Goal: Information Seeking & Learning: Learn about a topic

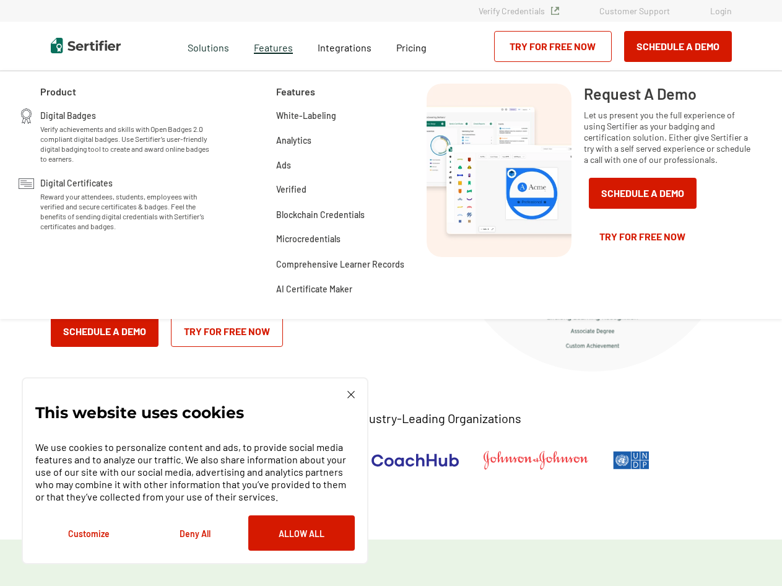
click at [286, 51] on span "Features" at bounding box center [273, 45] width 39 height 15
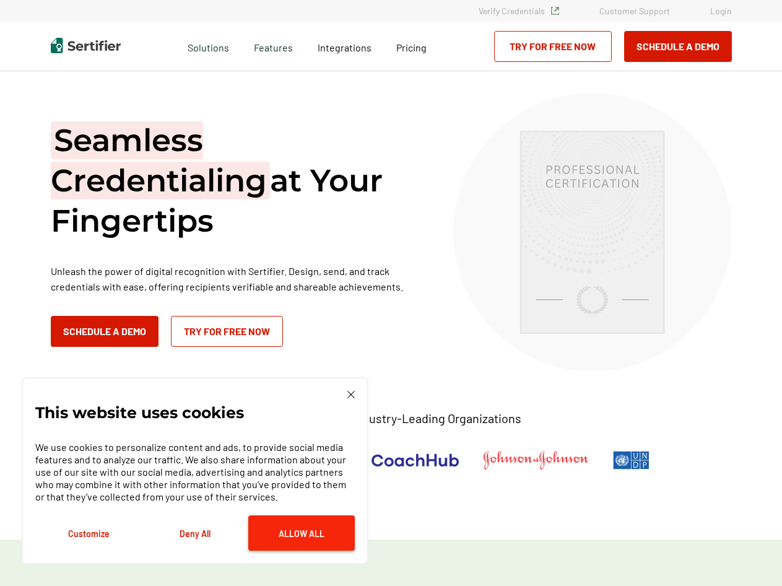
click at [291, 540] on button "Allow All" at bounding box center [301, 532] width 107 height 35
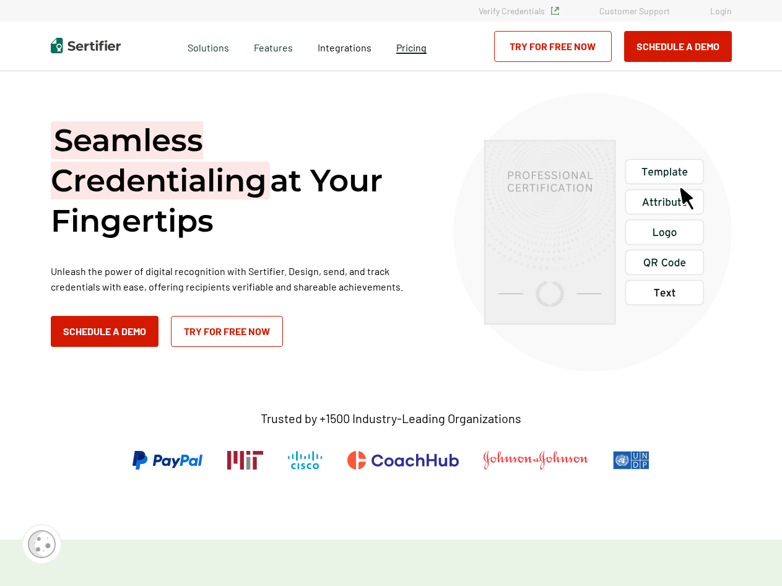
click at [413, 50] on span "Pricing" at bounding box center [411, 48] width 30 height 12
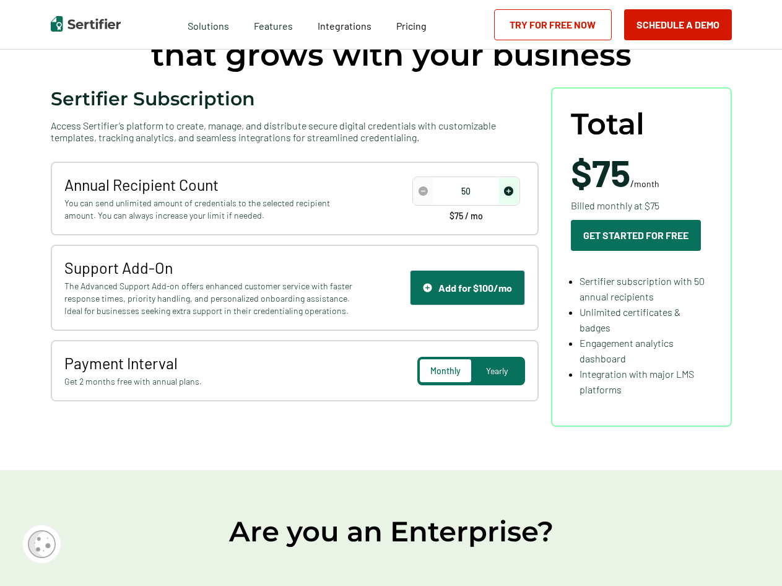
scroll to position [124, 0]
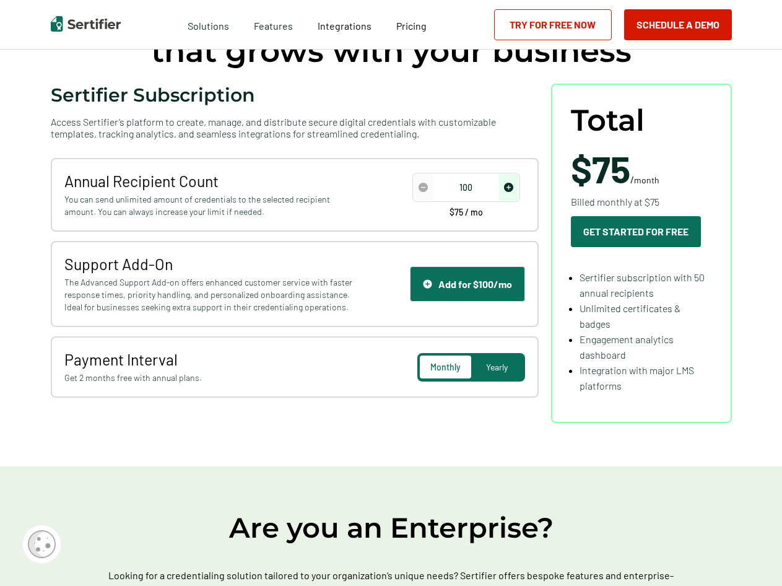
click at [513, 186] on img "increase number" at bounding box center [508, 187] width 9 height 9
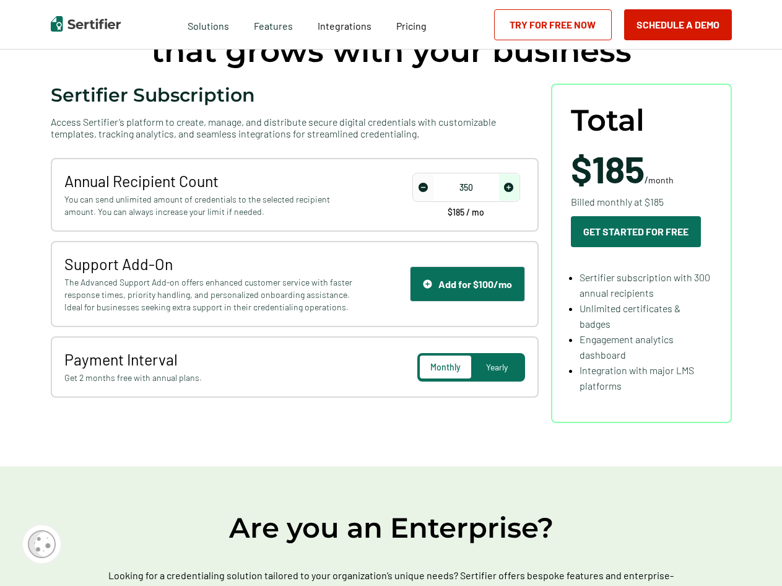
click at [510, 189] on img "increase number" at bounding box center [508, 187] width 9 height 9
click at [509, 190] on img "increase number" at bounding box center [508, 187] width 9 height 9
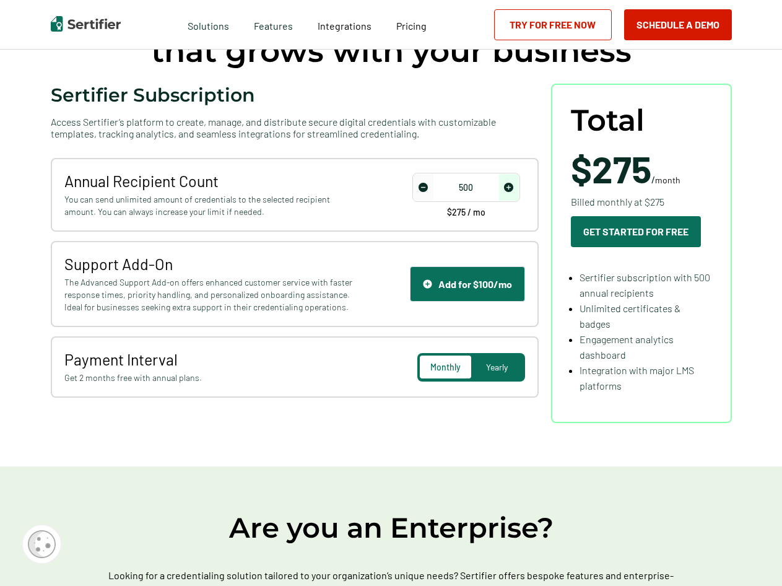
click at [426, 187] on img "decrease number" at bounding box center [423, 187] width 9 height 9
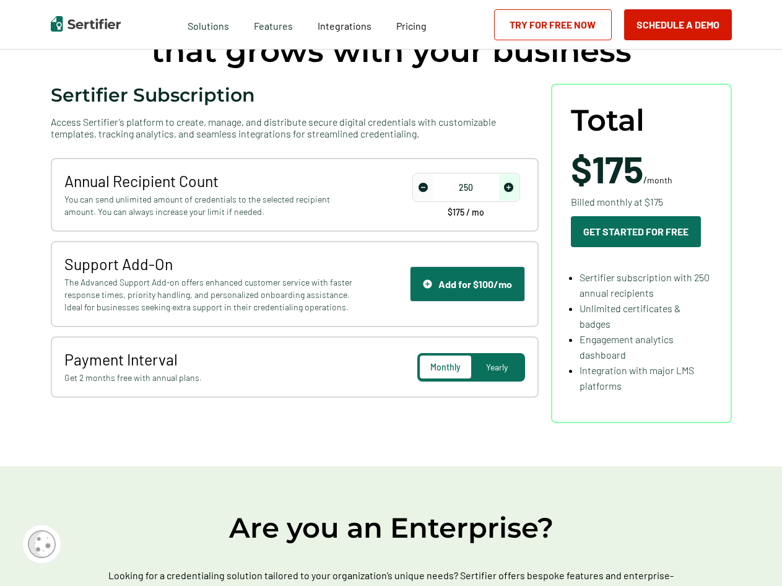
click at [426, 187] on img "decrease number" at bounding box center [423, 187] width 9 height 9
type input "150"
click at [426, 187] on img "decrease number" at bounding box center [423, 187] width 9 height 9
click at [496, 360] on div "Yearly" at bounding box center [496, 367] width 51 height 23
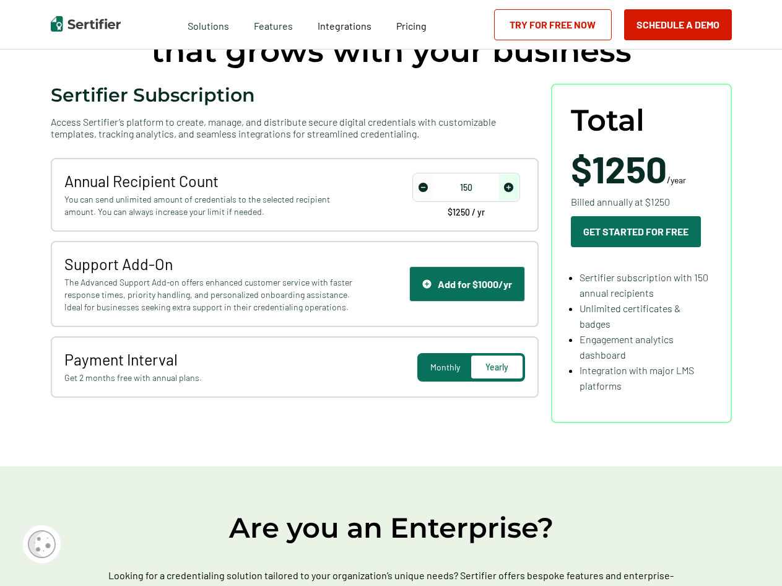
click at [445, 362] on span "Monthly" at bounding box center [445, 367] width 30 height 11
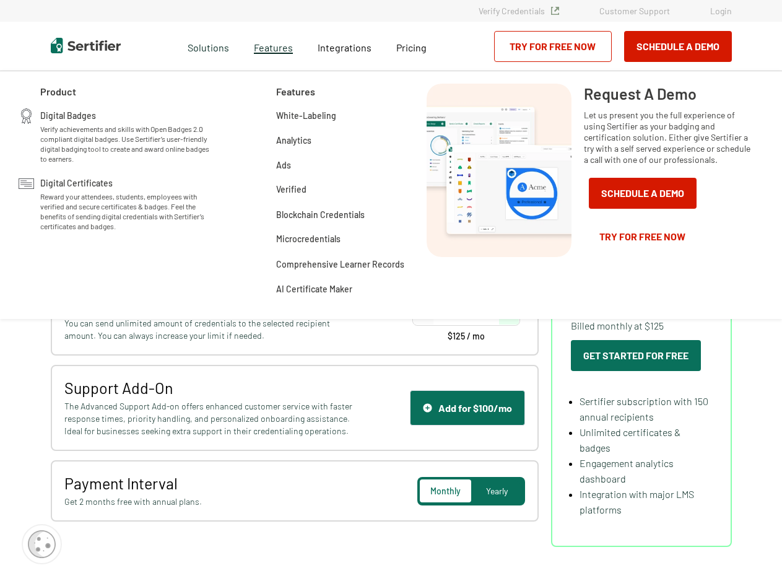
click at [268, 45] on span "Features" at bounding box center [273, 45] width 39 height 15
click at [268, 46] on span "Features" at bounding box center [273, 45] width 39 height 15
click at [82, 183] on span "Digital Certificates" at bounding box center [76, 182] width 72 height 12
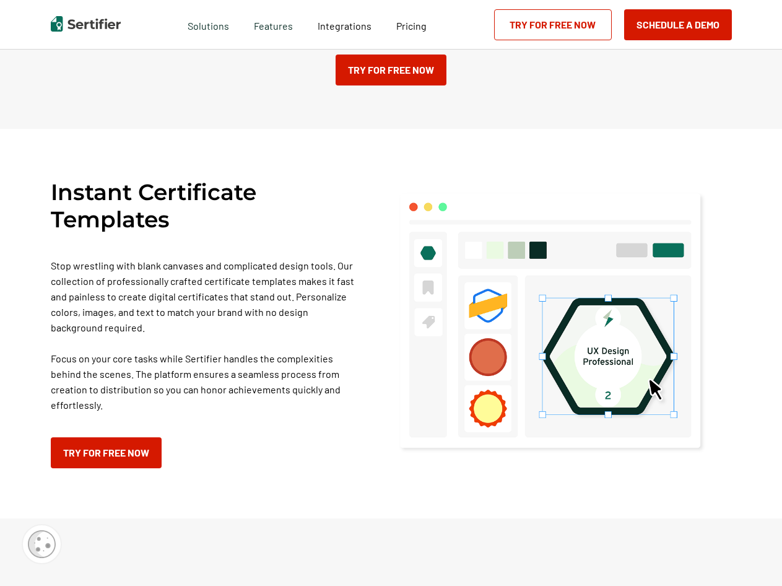
scroll to position [743, 0]
